Goal: Task Accomplishment & Management: Use online tool/utility

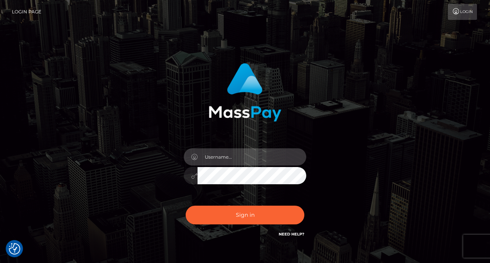
type input "[EMAIL_ADDRESS][DOMAIN_NAME]"
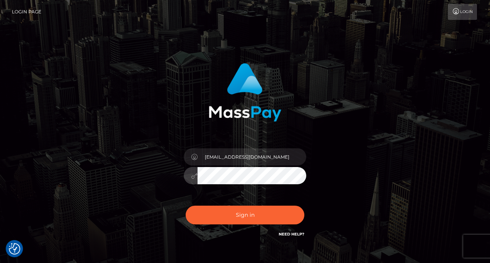
click at [245, 215] on button "Sign in" at bounding box center [245, 215] width 119 height 19
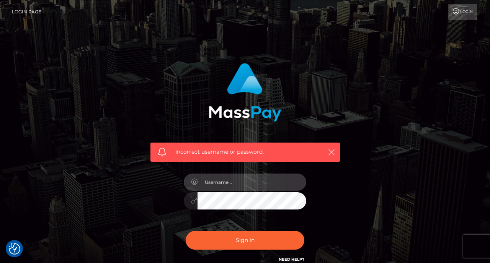
type input "urb4bylei@gmail.com"
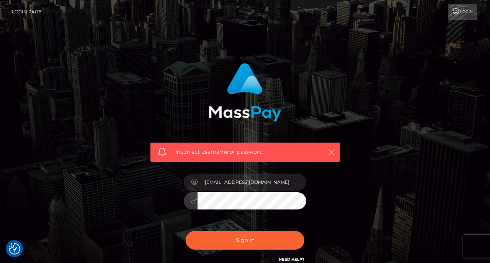
click at [245, 240] on button "Sign in" at bounding box center [245, 240] width 119 height 19
click at [464, 12] on link "Login" at bounding box center [462, 12] width 29 height 16
